Goal: Information Seeking & Learning: Check status

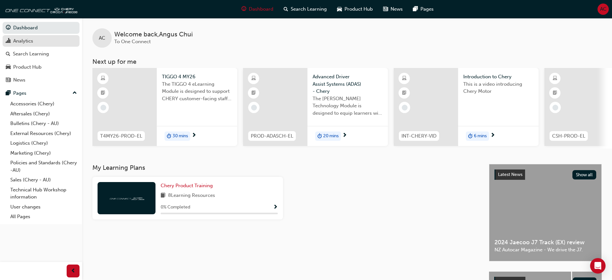
click at [29, 43] on div "Analytics" at bounding box center [23, 40] width 20 height 7
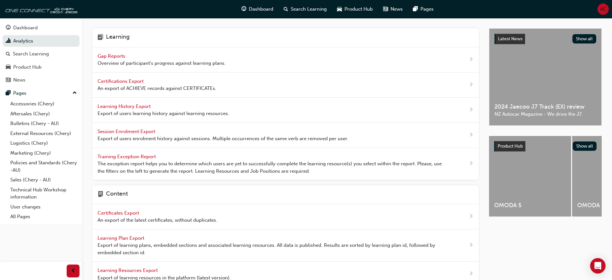
click at [118, 55] on span "Gap Reports" at bounding box center [111, 56] width 29 height 6
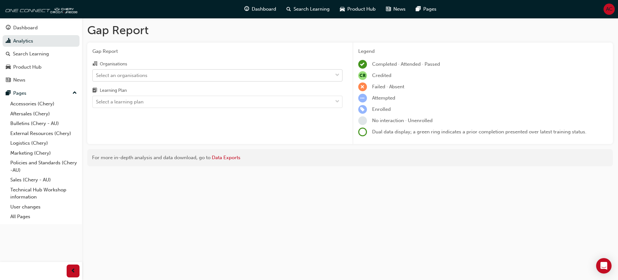
click at [190, 78] on div "Select an organisations" at bounding box center [213, 74] width 240 height 11
click at [97, 78] on input "Organisations Select an organisations" at bounding box center [96, 74] width 1 height 5
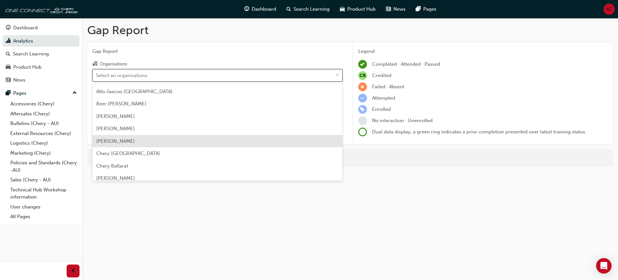
click at [149, 136] on div "[PERSON_NAME]" at bounding box center [217, 141] width 250 height 13
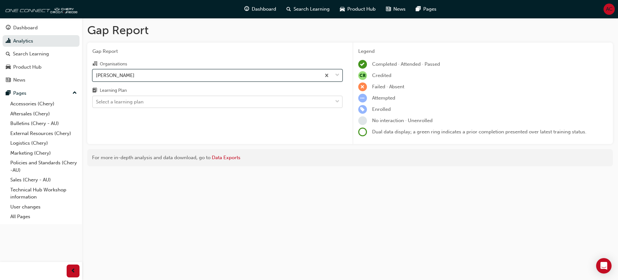
click at [193, 102] on div "Select a learning plan" at bounding box center [213, 101] width 240 height 11
click at [97, 102] on input "Learning Plan Select a learning plan" at bounding box center [96, 101] width 1 height 5
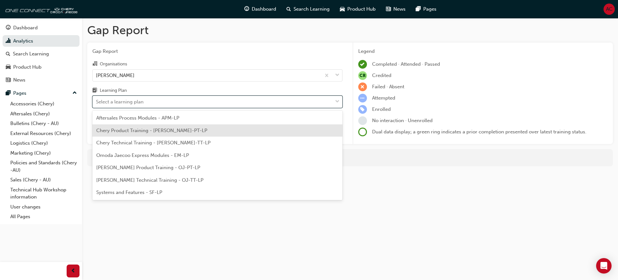
click at [184, 132] on div "Chery Product Training - [PERSON_NAME]-PT-LP" at bounding box center [217, 130] width 250 height 13
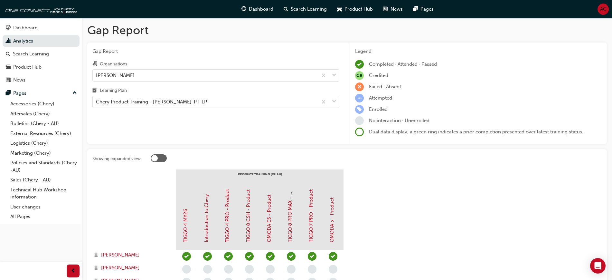
click at [210, 94] on div "Learning Plan" at bounding box center [215, 91] width 247 height 9
click at [97, 99] on input "Learning Plan Chery Product Training - [PERSON_NAME]-PT-LP" at bounding box center [96, 101] width 1 height 5
click at [214, 98] on div "Chery Product Training - [PERSON_NAME]-PT-LP" at bounding box center [205, 101] width 225 height 11
click at [97, 99] on input "Learning Plan option Chery Product Training - [PERSON_NAME]-PT-LP, selected. 0 …" at bounding box center [96, 101] width 1 height 5
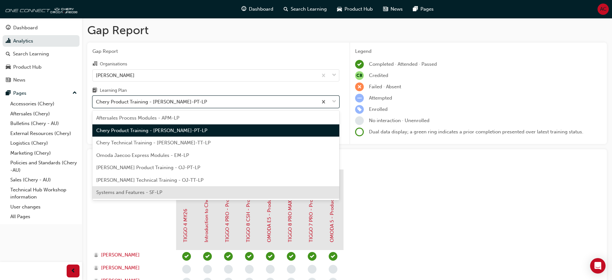
click at [180, 194] on div "Systems and Features - SF-LP" at bounding box center [215, 192] width 247 height 13
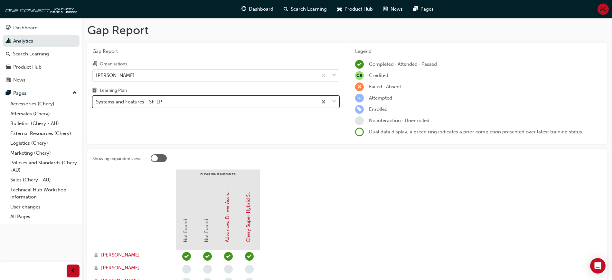
click at [210, 103] on div "Systems and Features - SF-LP" at bounding box center [205, 101] width 225 height 11
click at [97, 103] on input "Learning Plan option Systems and Features - SF-LP, selected. 0 results availabl…" at bounding box center [96, 101] width 1 height 5
click at [210, 103] on div "Systems and Features - SF-LP" at bounding box center [205, 101] width 225 height 11
click at [97, 103] on input "Learning Plan option Systems and Features - SF-LP, selected. 0 results availabl…" at bounding box center [96, 101] width 1 height 5
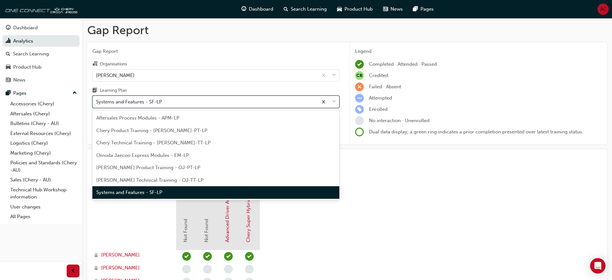
click at [218, 103] on div "Systems and Features - SF-LP" at bounding box center [205, 101] width 225 height 11
click at [97, 103] on input "Learning Plan option Systems and Features - SF-LP, selected. option Systems and…" at bounding box center [96, 101] width 1 height 5
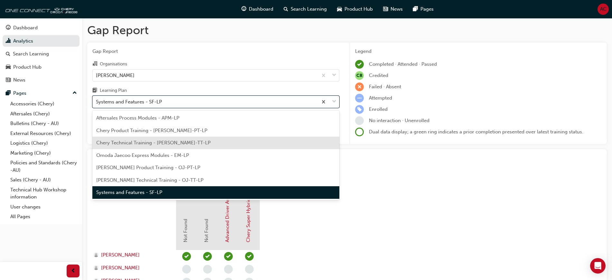
click at [193, 144] on div "Chery Technical Training - [PERSON_NAME]-TT-LP" at bounding box center [215, 142] width 247 height 13
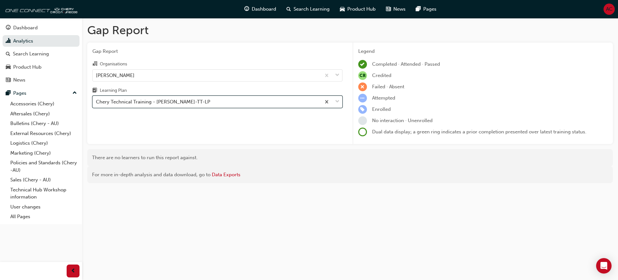
click at [192, 103] on div "Chery Technical Training - [PERSON_NAME]-TT-LP" at bounding box center [207, 101] width 228 height 11
click at [97, 103] on input "Learning Plan option Chery Technical Training - [PERSON_NAME]-TT-LP, selected. …" at bounding box center [96, 101] width 1 height 5
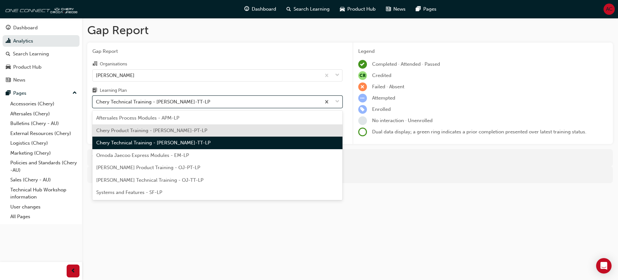
click at [179, 129] on span "Chery Product Training - [PERSON_NAME]-PT-LP" at bounding box center [151, 130] width 111 height 6
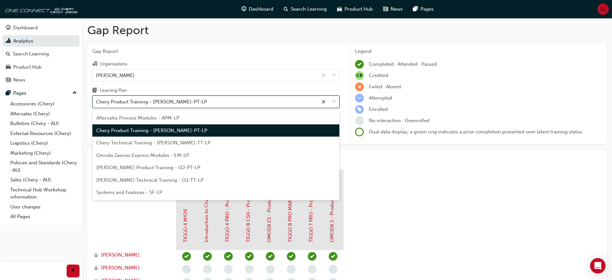
click at [206, 100] on div "Chery Product Training - [PERSON_NAME]-PT-LP" at bounding box center [205, 101] width 225 height 11
click at [97, 100] on input "Learning Plan option Chery Product Training - [PERSON_NAME]-PT-LP, selected. op…" at bounding box center [96, 101] width 1 height 5
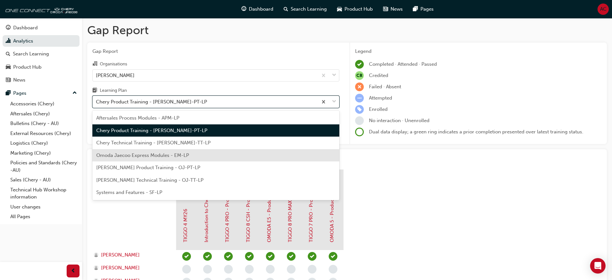
click at [192, 158] on div "Omoda Jaecoo Express Modules - EM-LP" at bounding box center [215, 155] width 247 height 13
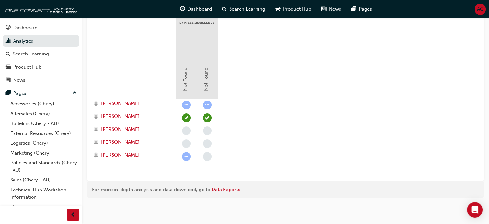
scroll to position [125, 0]
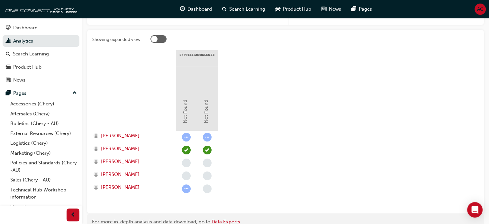
click at [221, 132] on div at bounding box center [207, 169] width 63 height 77
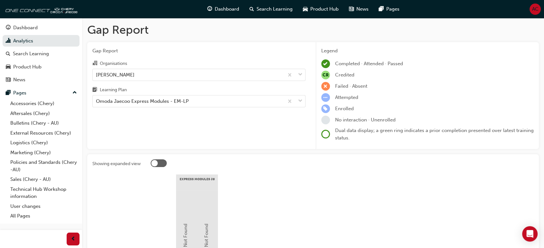
scroll to position [0, 0]
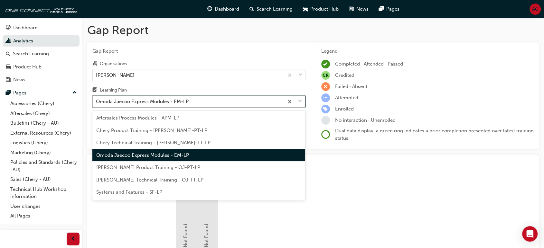
click at [242, 105] on div "Omoda Jaecoo Express Modules - EM-LP" at bounding box center [188, 101] width 191 height 11
click at [97, 104] on input "Learning Plan option Omoda Jaecoo Express Modules - EM-LP, selected. option Omo…" at bounding box center [96, 101] width 1 height 5
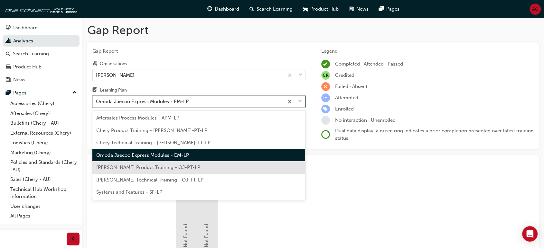
click at [190, 170] on span "[PERSON_NAME] Product Training - OJ-PT-LP" at bounding box center [148, 168] width 104 height 6
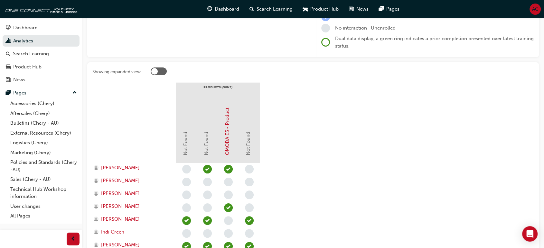
scroll to position [57, 0]
